Goal: Navigation & Orientation: Understand site structure

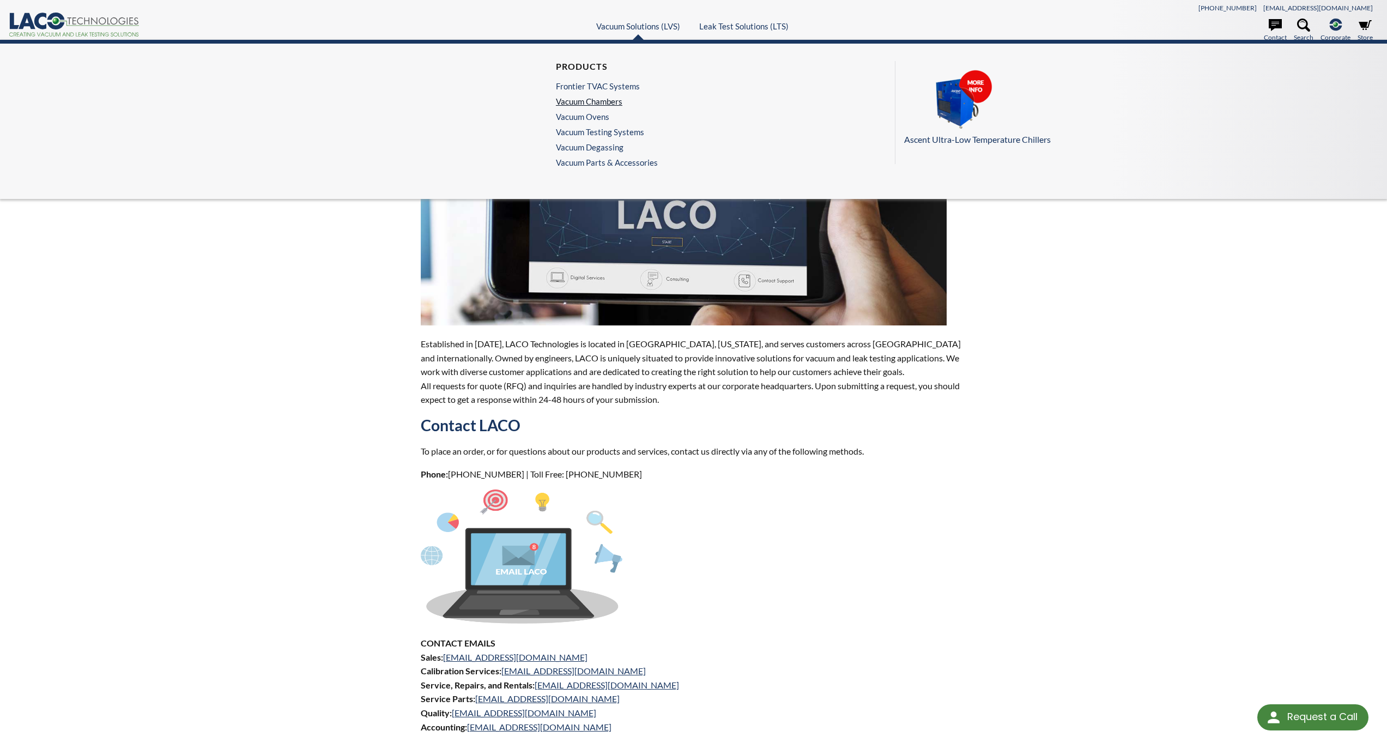
click at [597, 102] on link "Vacuum Chambers" at bounding box center [604, 101] width 96 height 10
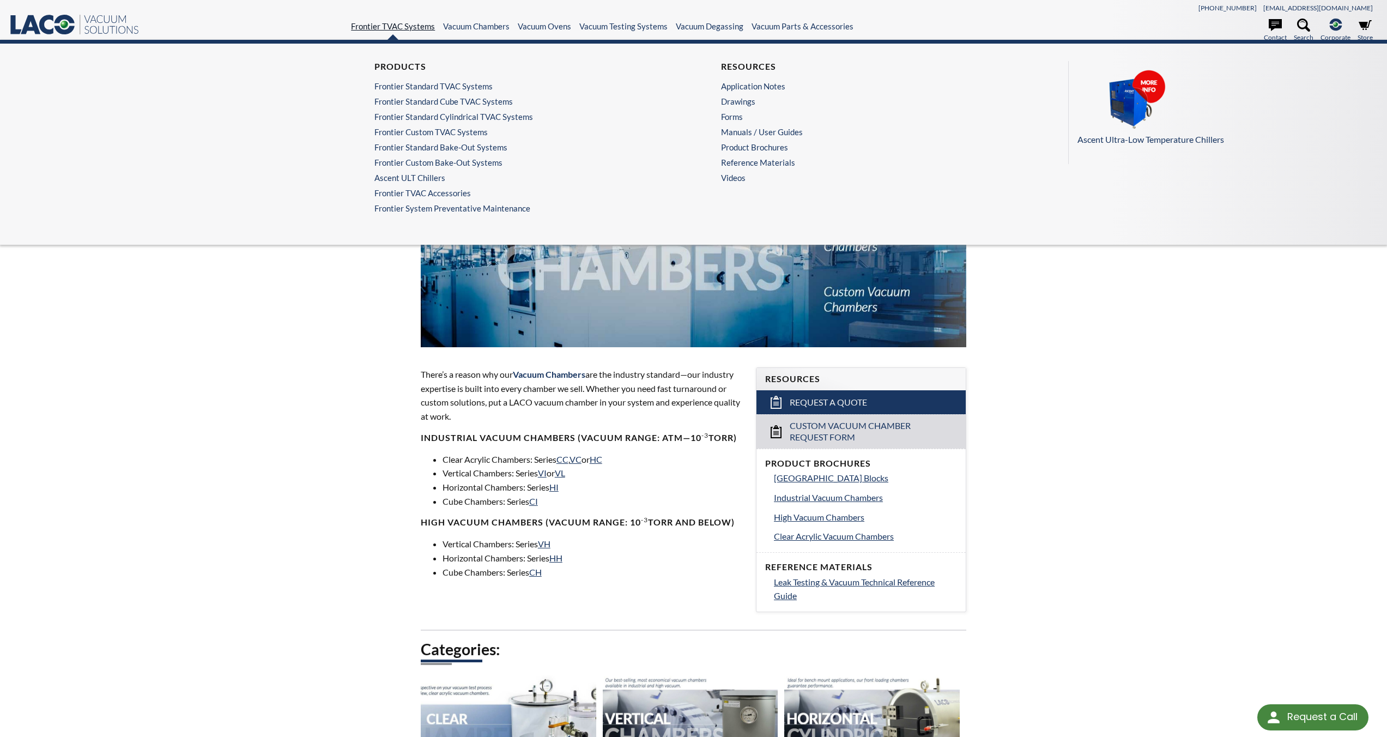
click at [380, 28] on link "Frontier TVAC Systems" at bounding box center [393, 26] width 84 height 10
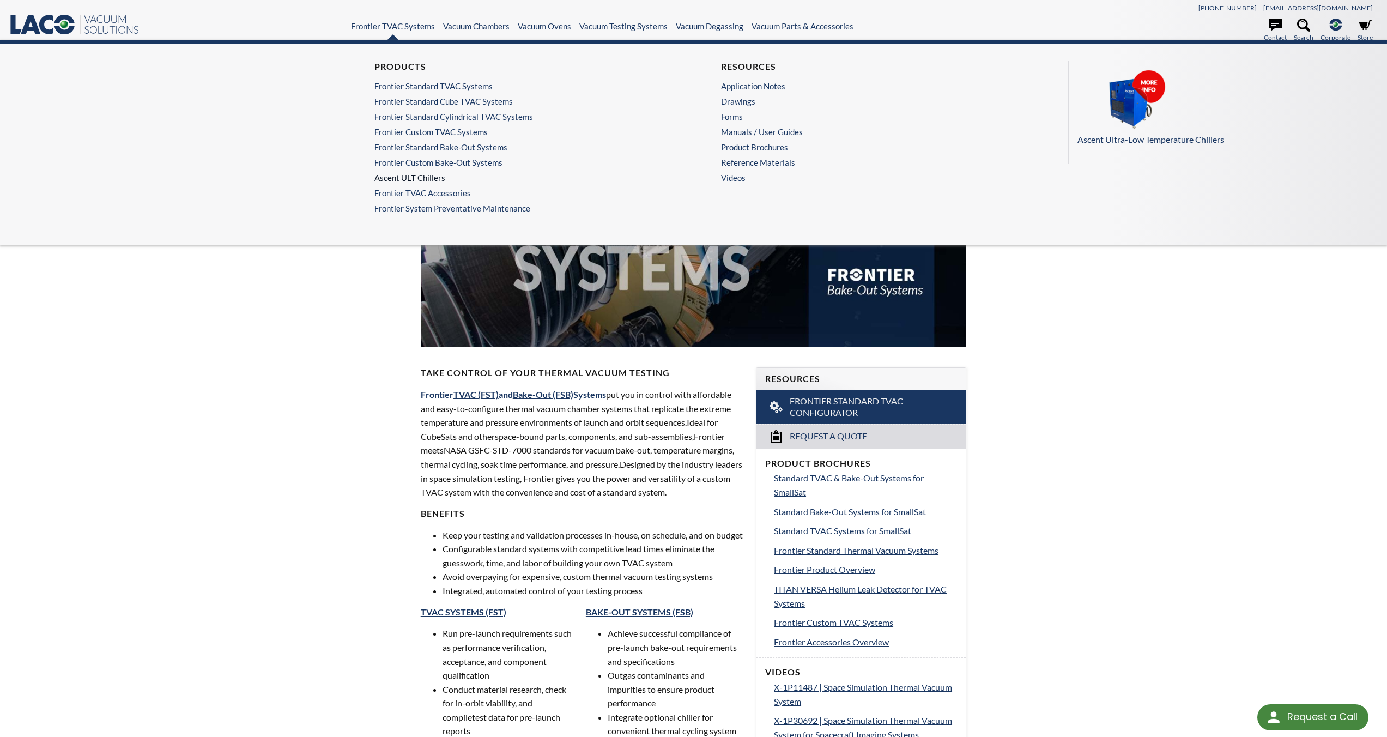
click at [418, 174] on link "Ascent ULT Chillers" at bounding box center [516, 178] width 285 height 10
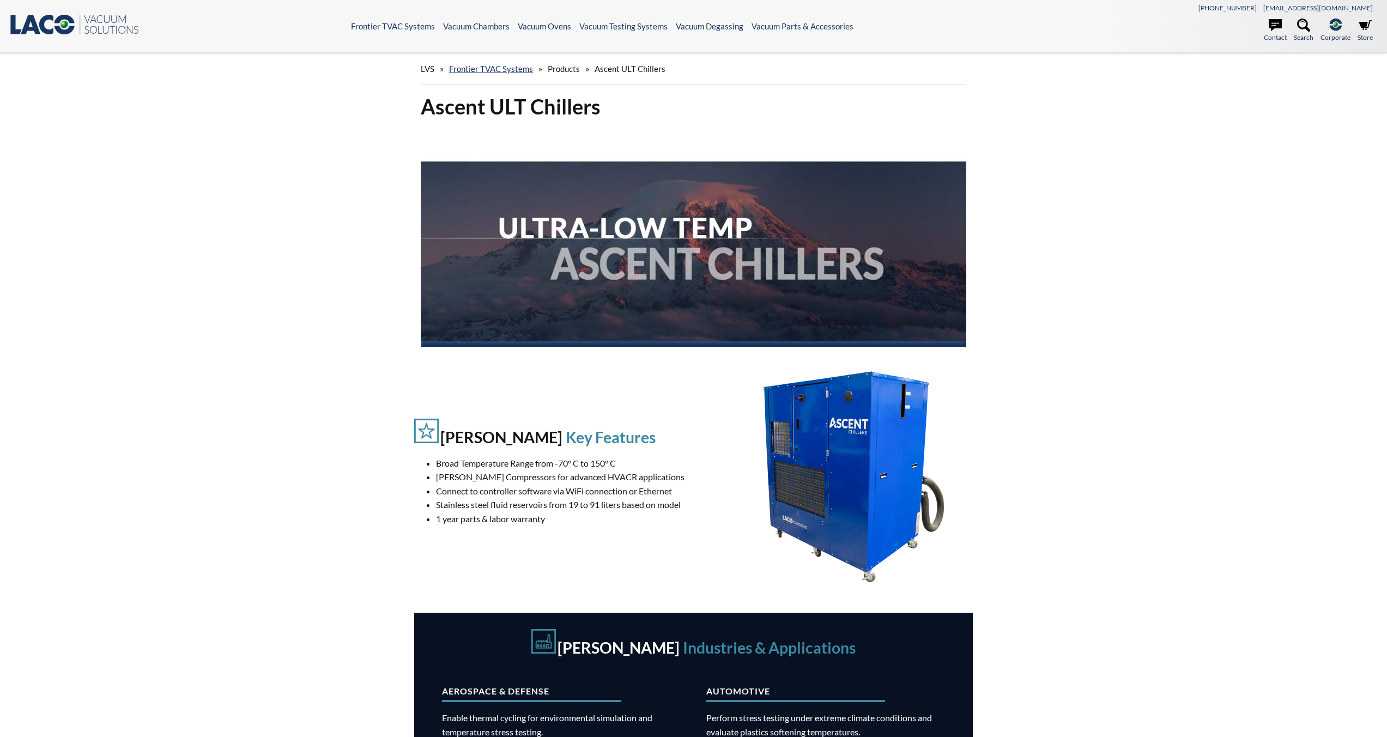
select select "Language Translate Widget"
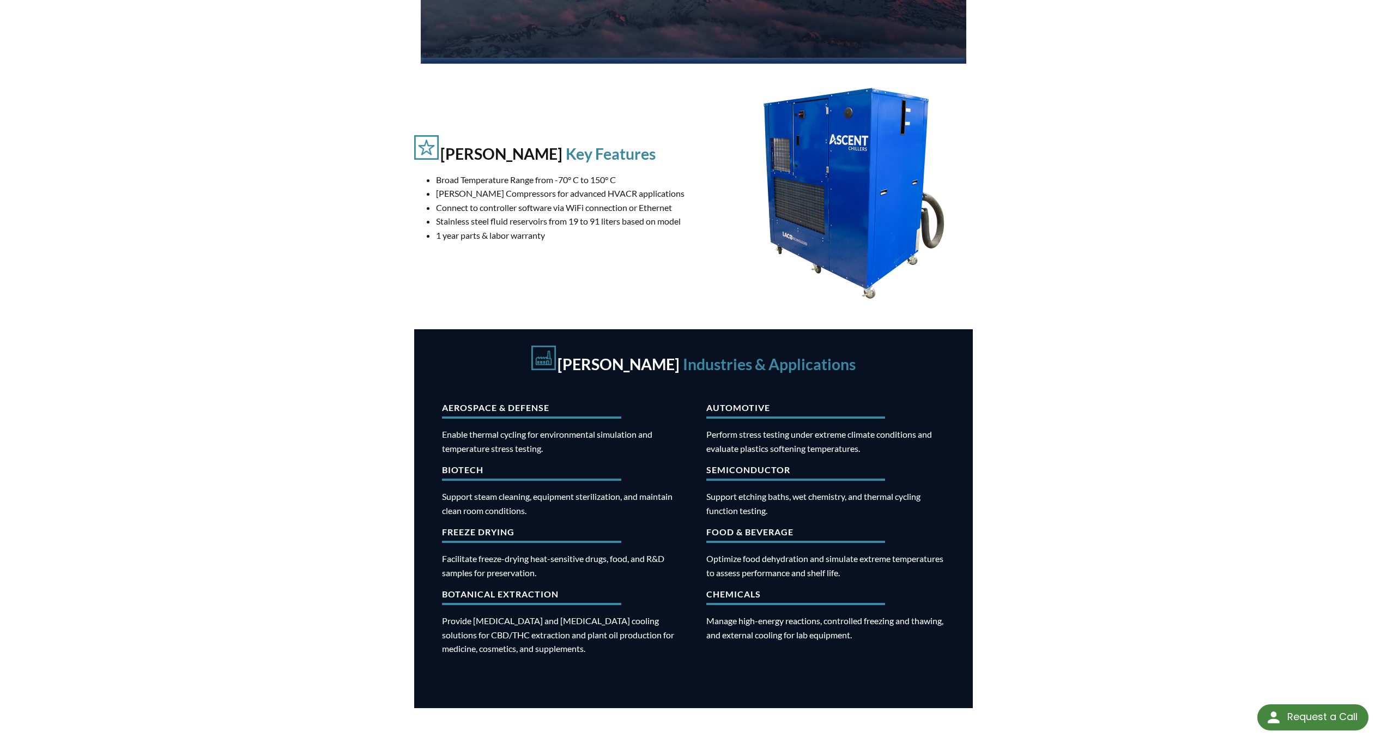
scroll to position [284, 0]
